Goal: Transaction & Acquisition: Book appointment/travel/reservation

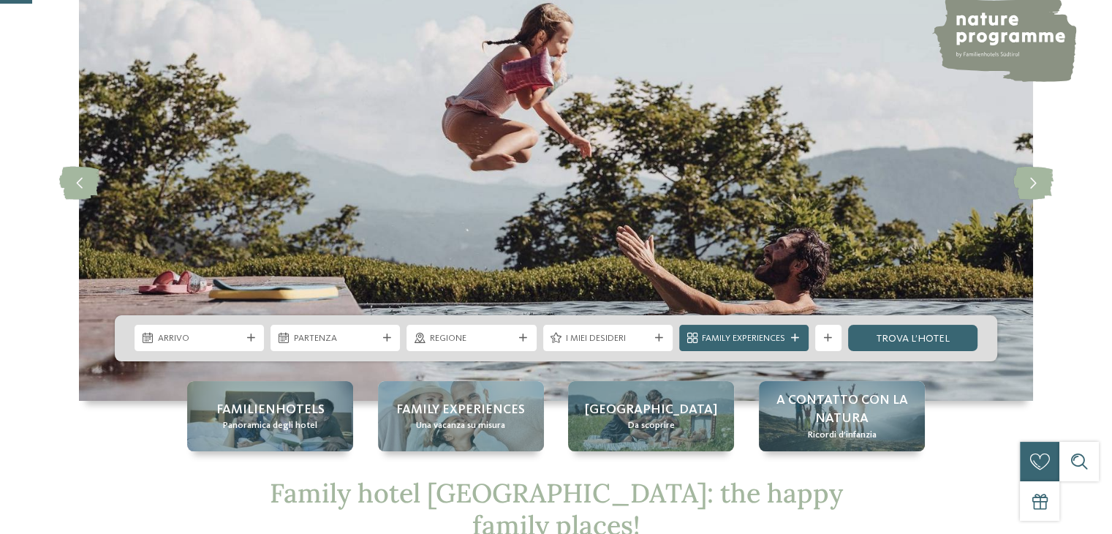
scroll to position [219, 0]
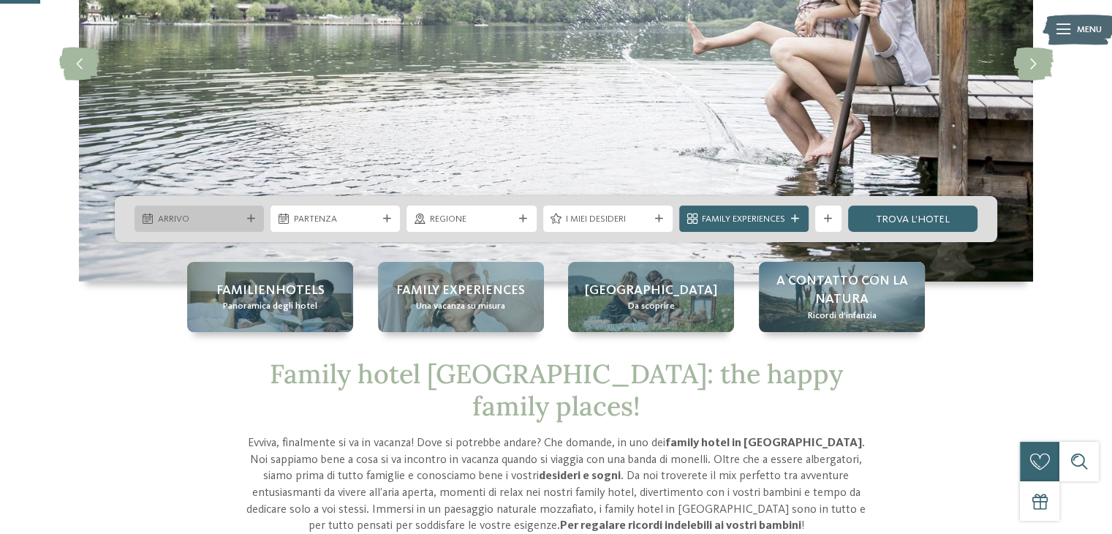
click at [219, 219] on span "Arrivo" at bounding box center [199, 219] width 83 height 13
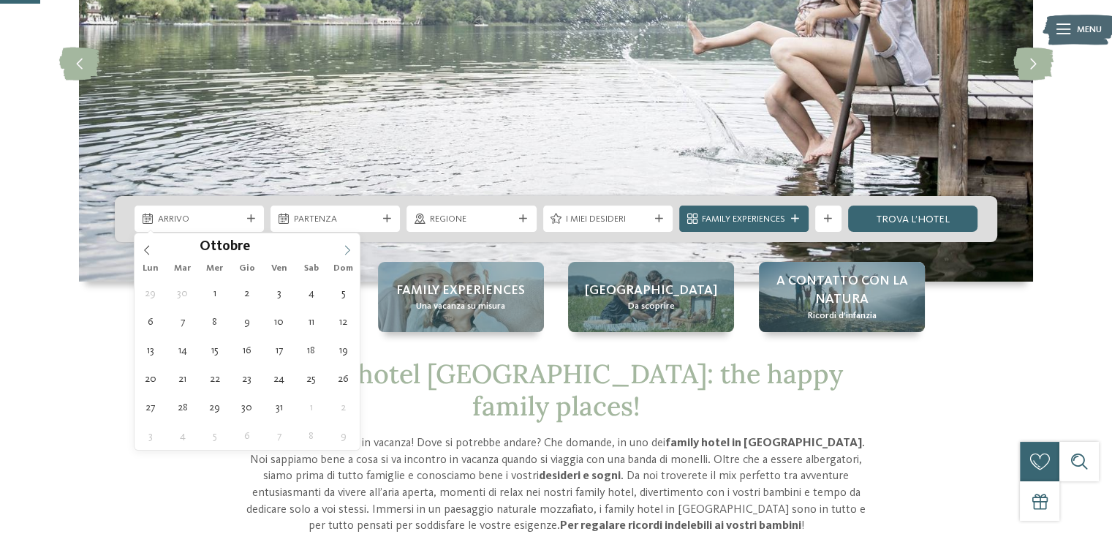
click at [347, 247] on icon at bounding box center [347, 250] width 10 height 10
type div "[DATE]"
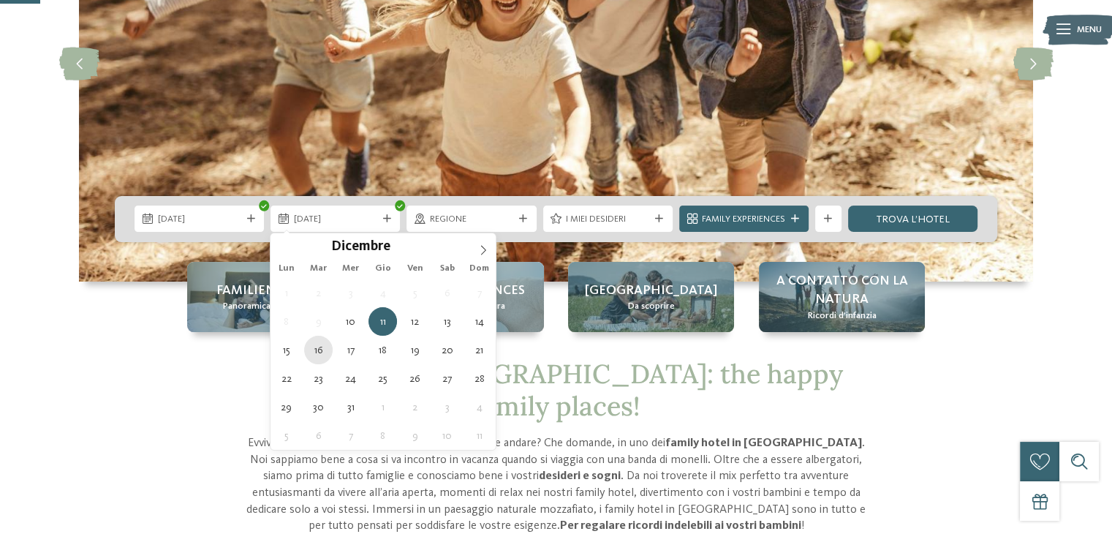
type div "[DATE]"
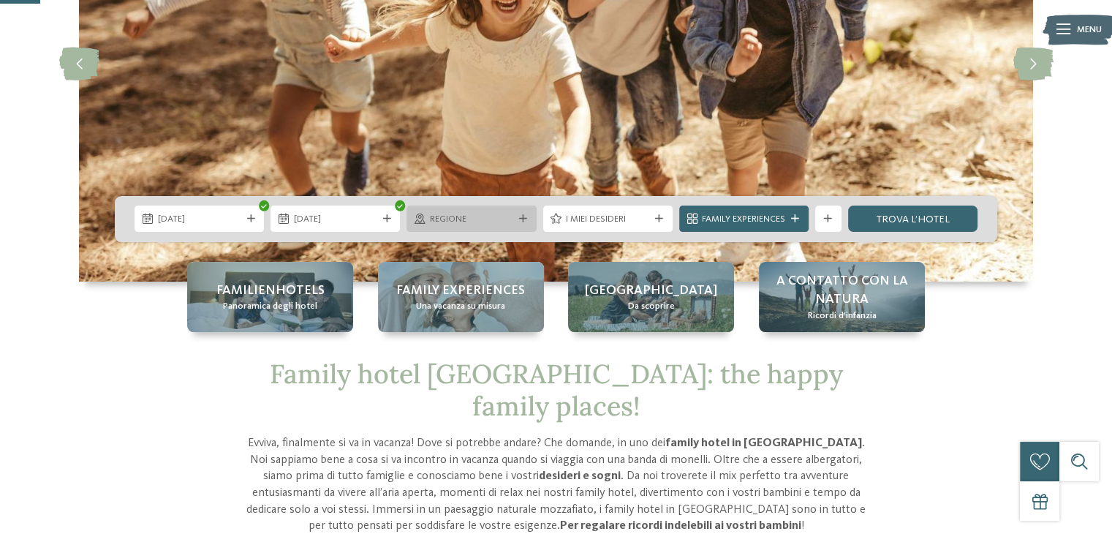
click at [520, 226] on div "Regione" at bounding box center [470, 218] width 129 height 26
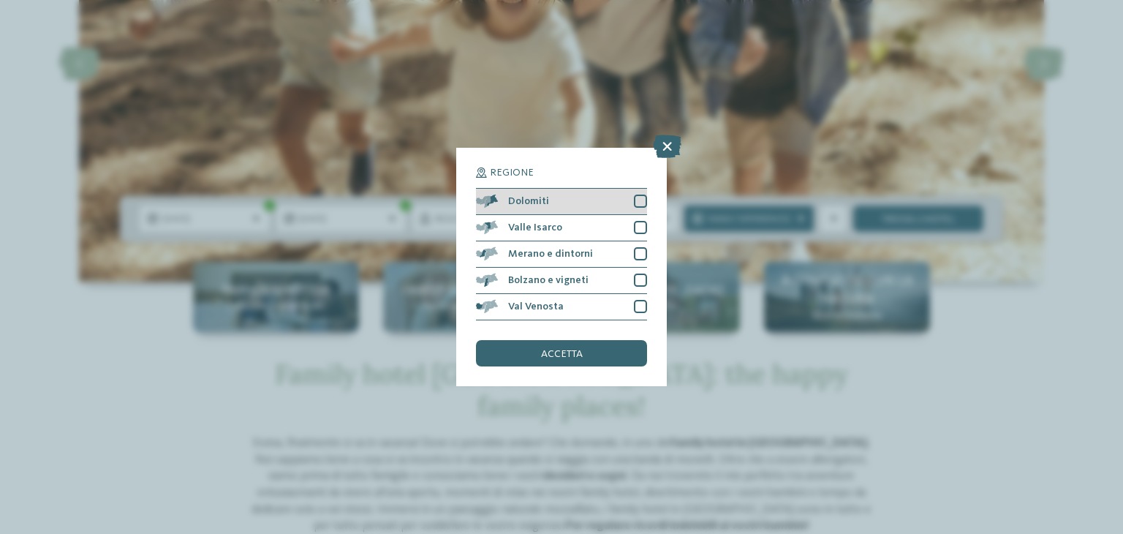
click at [566, 205] on div "Dolomiti" at bounding box center [561, 202] width 171 height 26
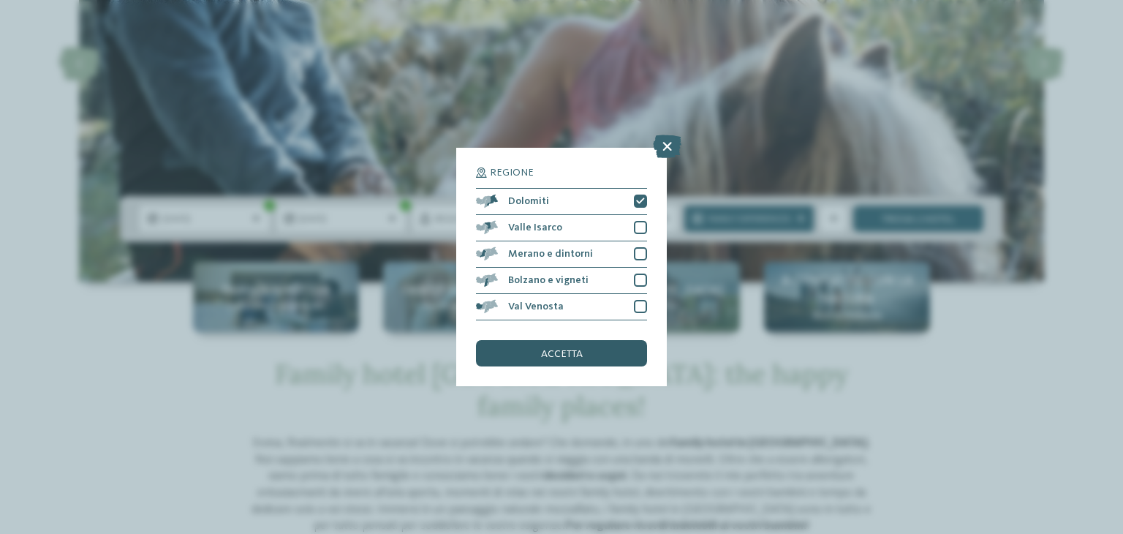
click at [553, 343] on div "accetta" at bounding box center [561, 353] width 171 height 26
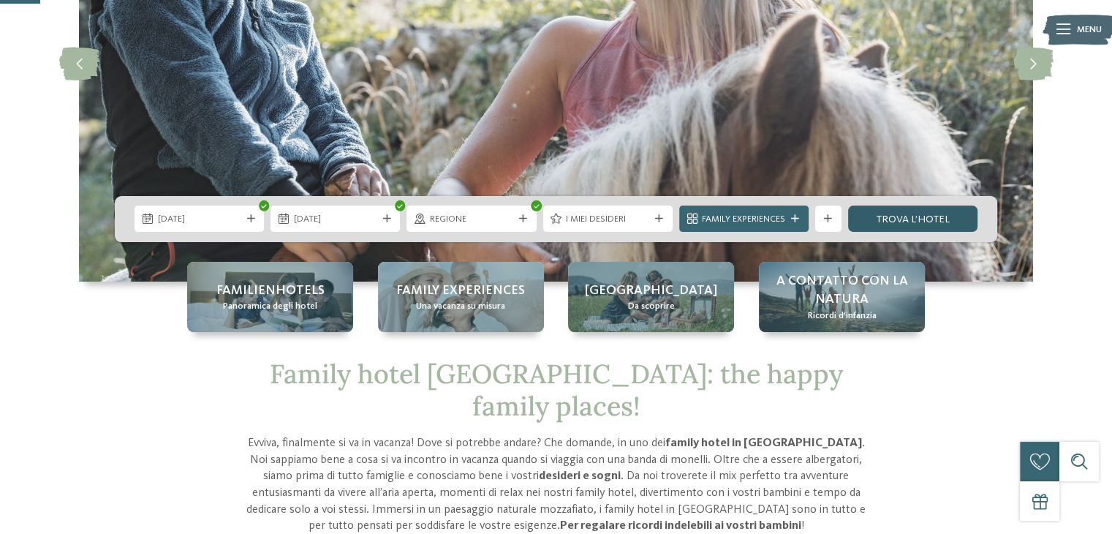
click at [882, 214] on link "trova l’hotel" at bounding box center [912, 218] width 129 height 26
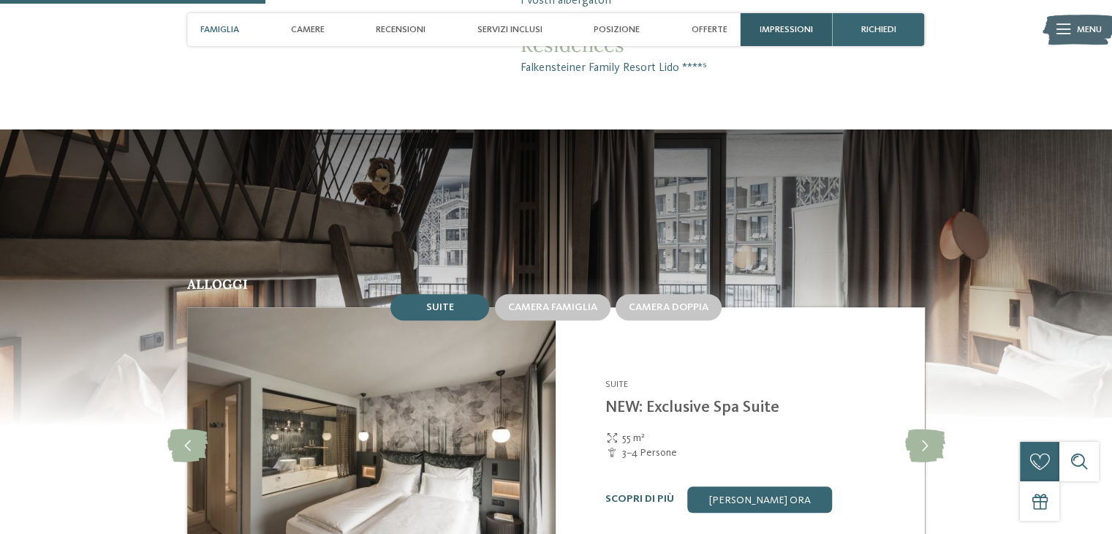
scroll to position [1096, 0]
